Goal: Transaction & Acquisition: Purchase product/service

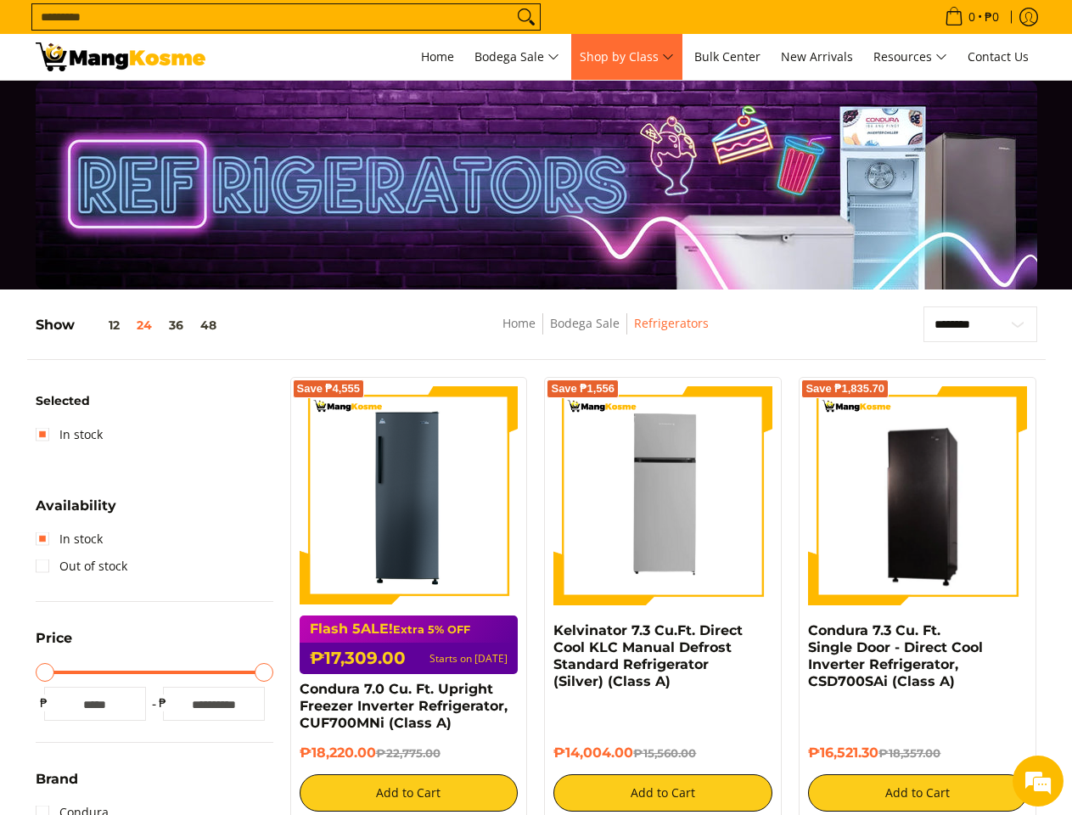
click at [626, 57] on span "Shop by Class" at bounding box center [627, 57] width 94 height 21
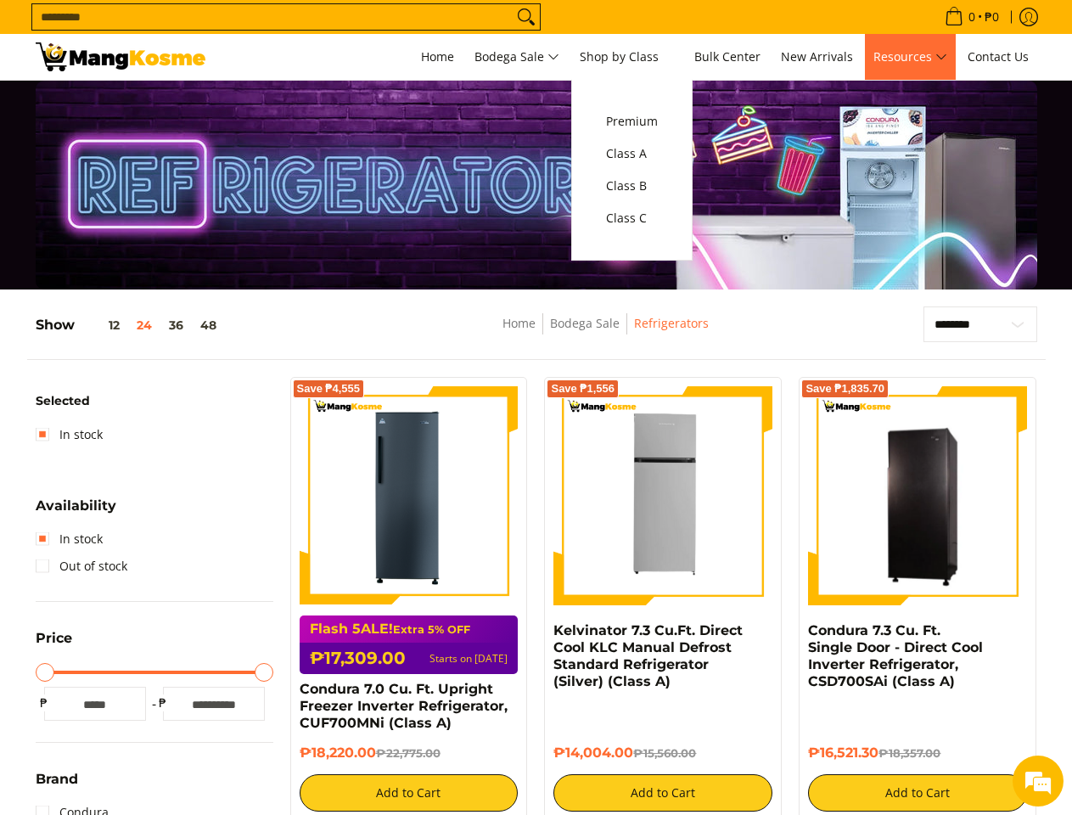
click at [910, 57] on span "Resources" at bounding box center [910, 57] width 74 height 21
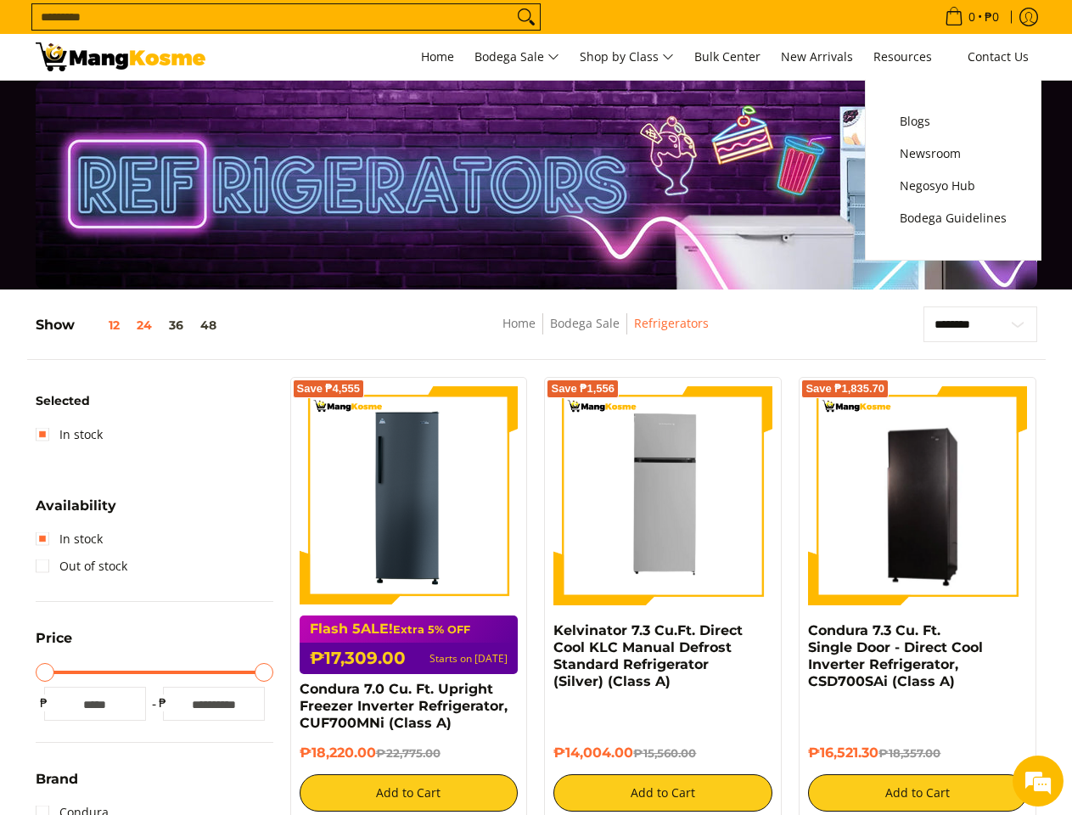
click at [102, 325] on button "12" at bounding box center [101, 325] width 53 height 14
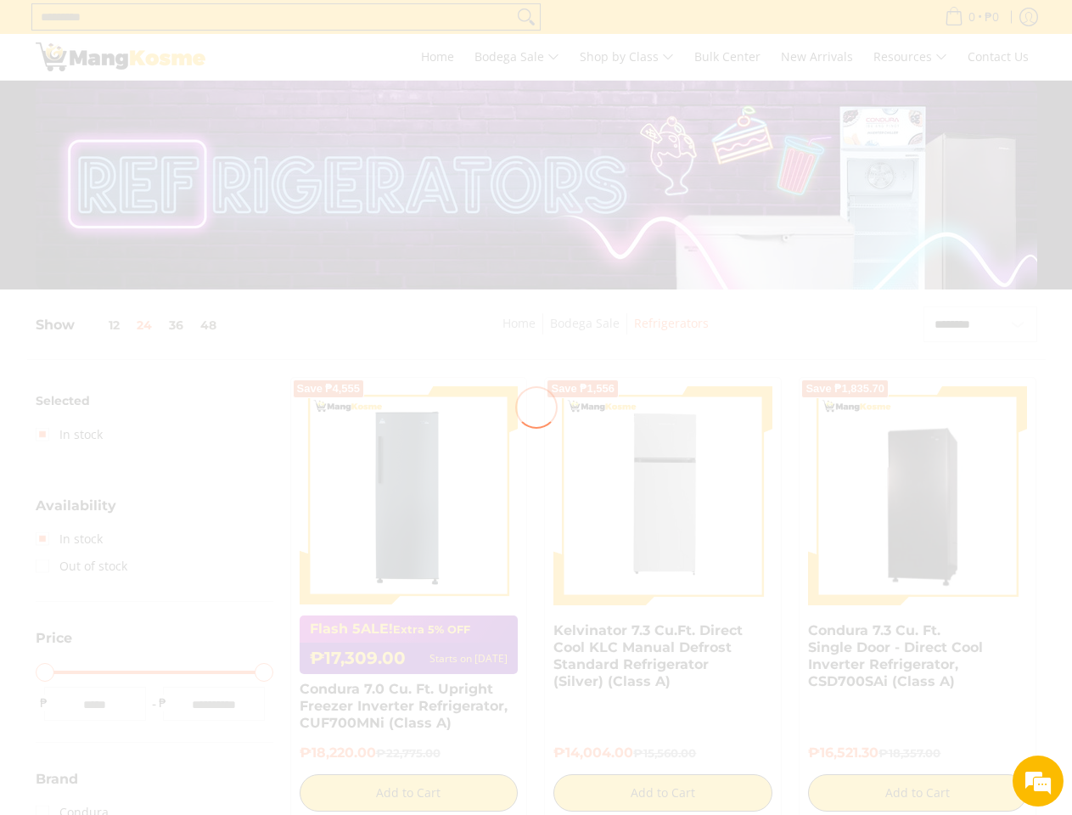
click at [145, 325] on div at bounding box center [536, 407] width 1072 height 815
click at [177, 325] on div at bounding box center [536, 407] width 1072 height 815
click at [209, 325] on div at bounding box center [536, 407] width 1072 height 815
click at [409, 793] on div at bounding box center [536, 407] width 1072 height 815
click at [663, 793] on div at bounding box center [536, 407] width 1072 height 815
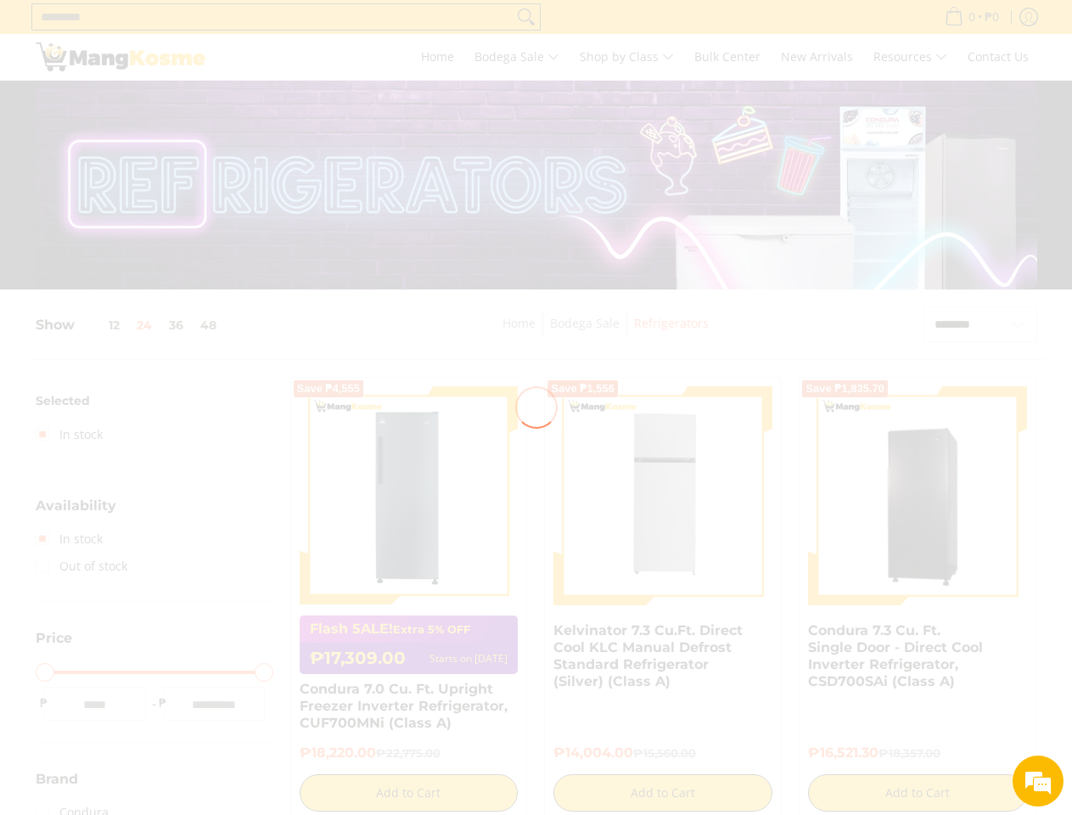
click at [917, 793] on div at bounding box center [536, 407] width 1072 height 815
click at [1038, 781] on em at bounding box center [1038, 781] width 46 height 46
